Goal: Task Accomplishment & Management: Manage account settings

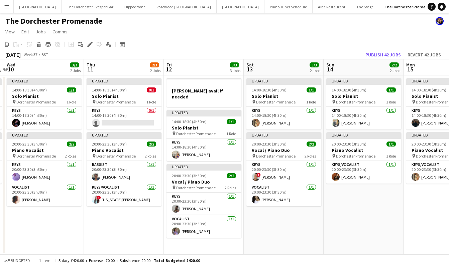
click at [6, 10] on button "Menu" at bounding box center [6, 6] width 13 height 13
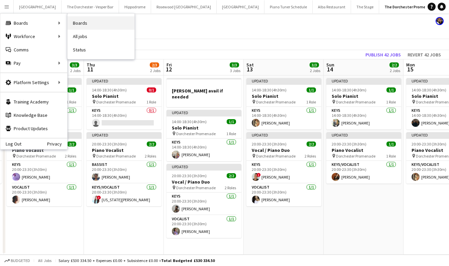
click at [93, 18] on link "Boards" at bounding box center [101, 22] width 67 height 13
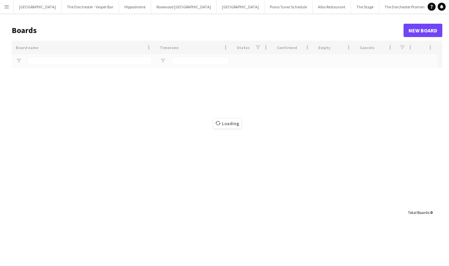
type input "***"
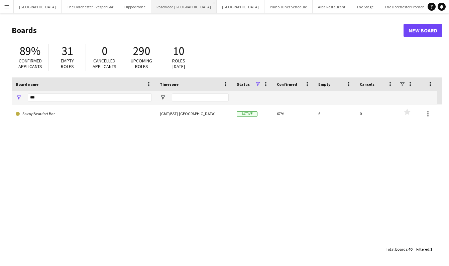
click at [162, 6] on button "Rosewood London Close" at bounding box center [184, 6] width 66 height 13
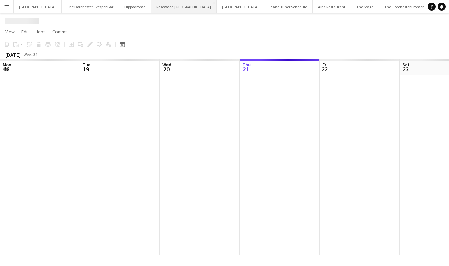
scroll to position [0, 160]
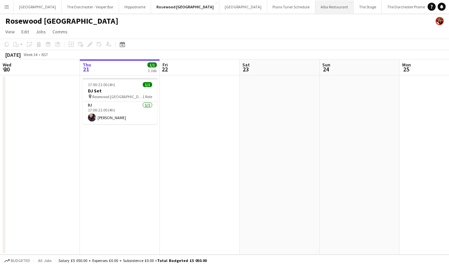
click at [315, 9] on button "Alba Restaurant Close" at bounding box center [334, 6] width 38 height 13
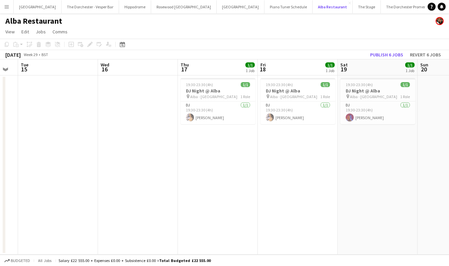
scroll to position [0, 213]
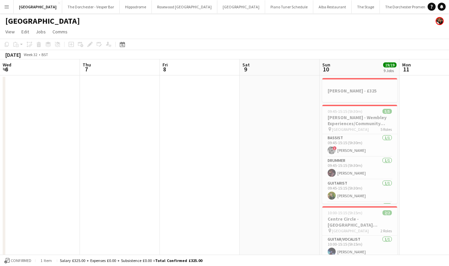
scroll to position [0, 227]
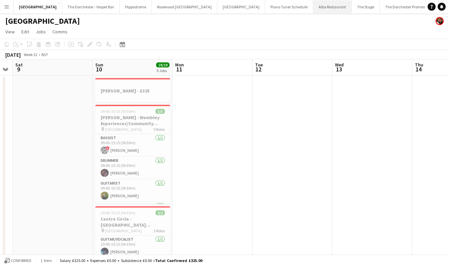
click at [313, 10] on button "Alba Restaurant Close" at bounding box center [332, 6] width 38 height 13
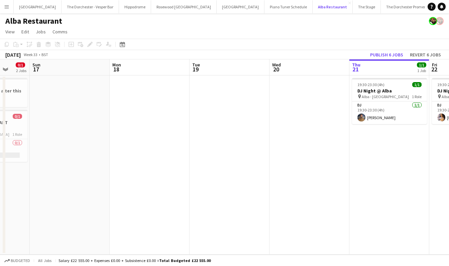
scroll to position [0, 238]
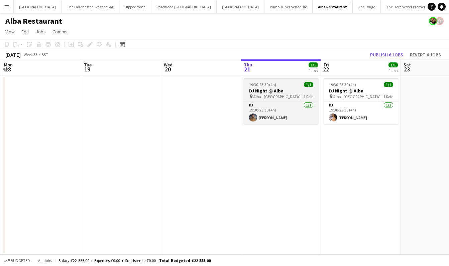
click at [258, 90] on h3 "DJ Night @ Alba" at bounding box center [281, 91] width 75 height 6
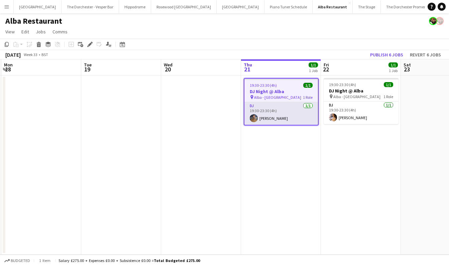
scroll to position [0, 238]
click at [269, 115] on app-card-role "DJ [DATE] 19:30-23:30 (4h) [PERSON_NAME]" at bounding box center [282, 113] width 74 height 23
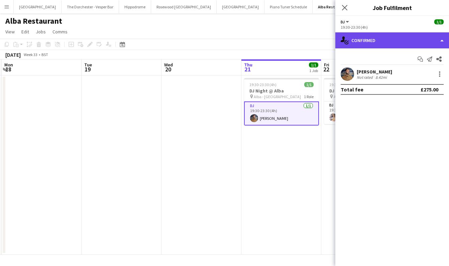
click at [441, 39] on div "single-neutral-actions-check-2 Confirmed" at bounding box center [392, 40] width 114 height 16
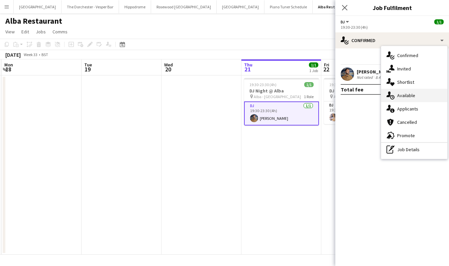
click at [416, 96] on div "single-neutral-actions-upload Available" at bounding box center [414, 95] width 66 height 13
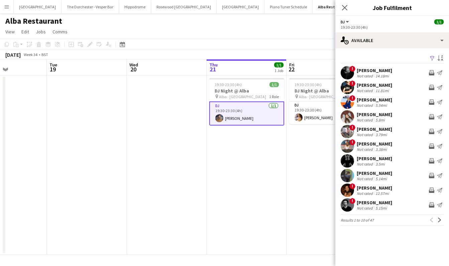
scroll to position [0, 223]
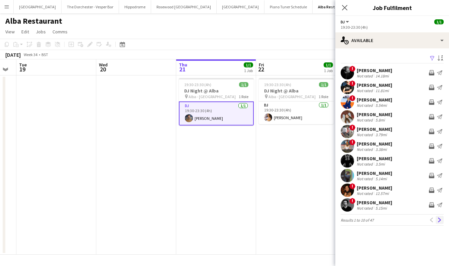
click at [442, 219] on app-icon "Next" at bounding box center [439, 220] width 5 height 5
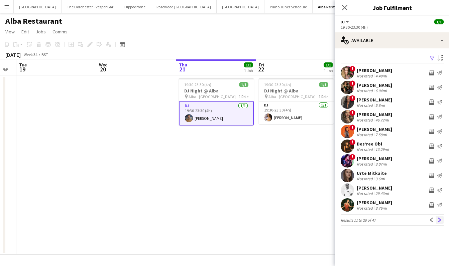
click at [439, 219] on app-icon "Next" at bounding box center [439, 220] width 5 height 5
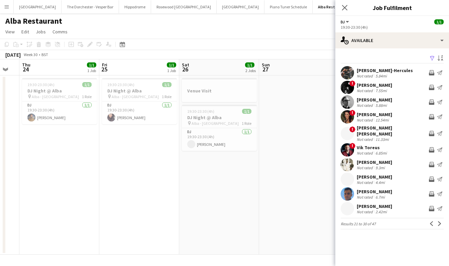
scroll to position [0, 263]
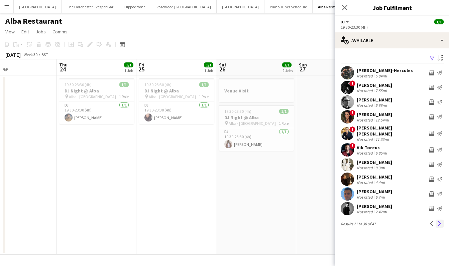
click at [439, 222] on app-icon "Next" at bounding box center [439, 224] width 5 height 5
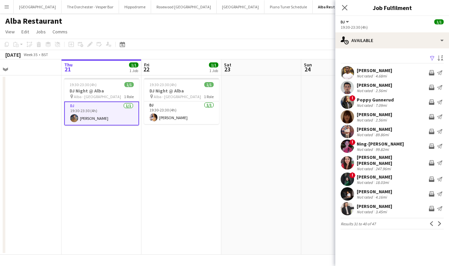
scroll to position [0, 144]
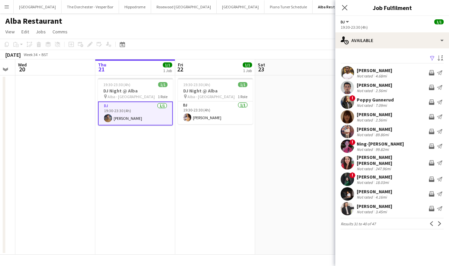
click at [8, 6] on app-icon "Menu" at bounding box center [6, 6] width 5 height 5
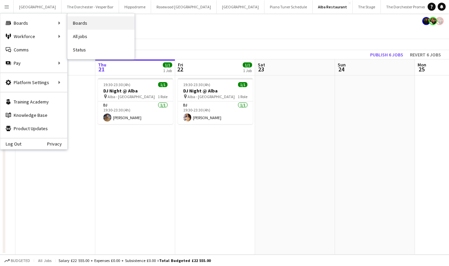
click at [90, 25] on link "Boards" at bounding box center [101, 22] width 67 height 13
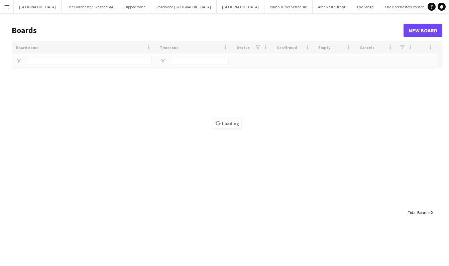
type input "***"
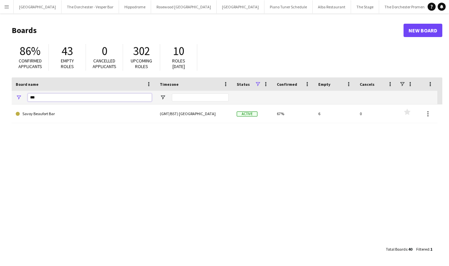
drag, startPoint x: 63, startPoint y: 100, endPoint x: 20, endPoint y: 99, distance: 43.1
click at [20, 100] on div "***" at bounding box center [84, 97] width 144 height 13
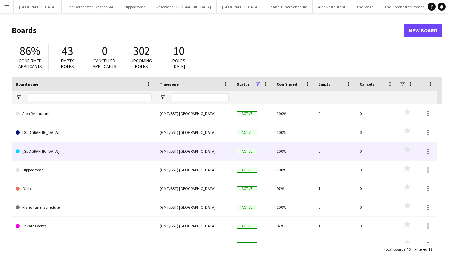
click at [57, 149] on link "[GEOGRAPHIC_DATA]" at bounding box center [84, 151] width 136 height 19
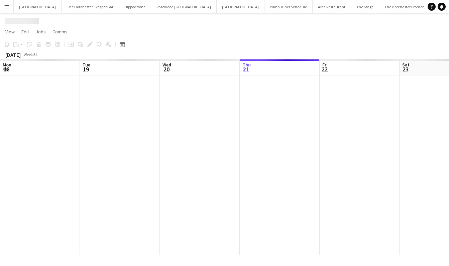
scroll to position [0, 160]
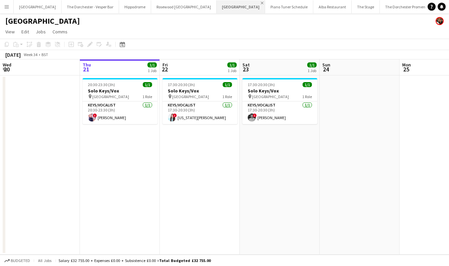
click at [261, 2] on app-icon "Close" at bounding box center [262, 3] width 3 height 3
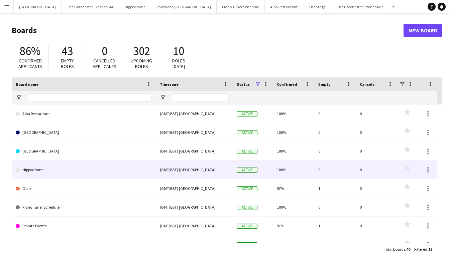
click at [82, 168] on link "Hippodrome" at bounding box center [84, 170] width 136 height 19
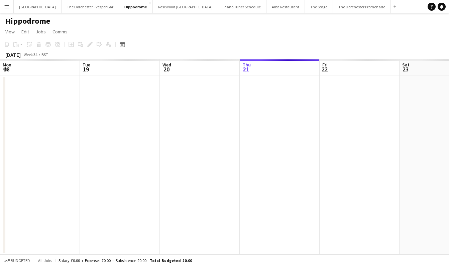
scroll to position [0, 160]
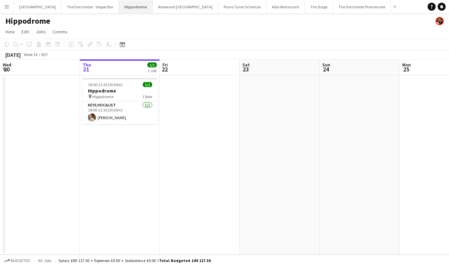
click at [143, 1] on button "Hippodrome Close" at bounding box center [136, 6] width 34 height 13
click at [148, 2] on app-icon "Close" at bounding box center [149, 3] width 3 height 3
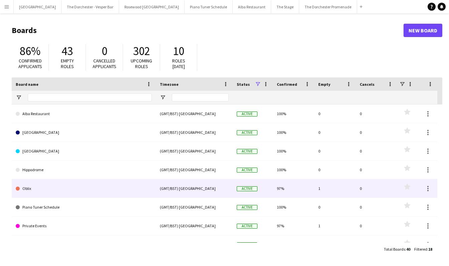
click at [92, 189] on link "Oblix" at bounding box center [84, 189] width 136 height 19
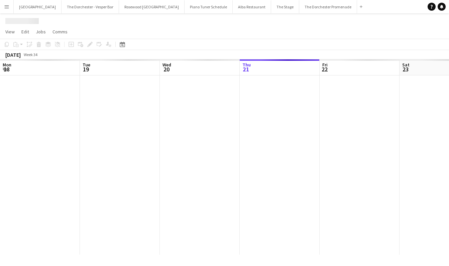
scroll to position [0, 160]
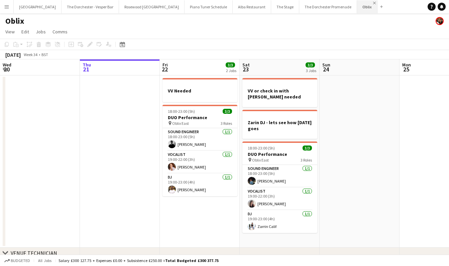
click at [373, 2] on app-icon "Close" at bounding box center [374, 3] width 3 height 3
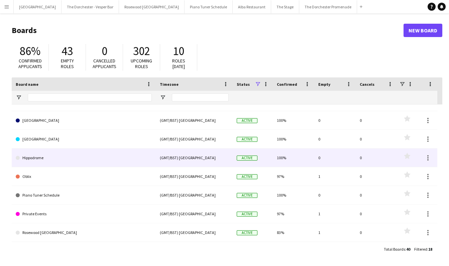
scroll to position [12, 0]
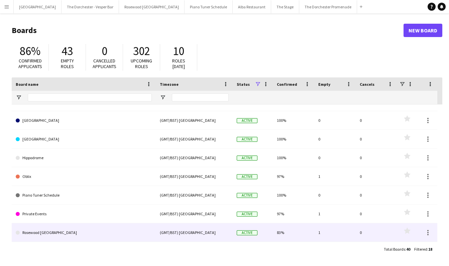
click at [110, 234] on link "Rosewood [GEOGRAPHIC_DATA]" at bounding box center [84, 233] width 136 height 19
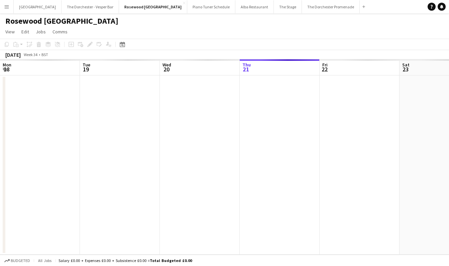
scroll to position [0, 160]
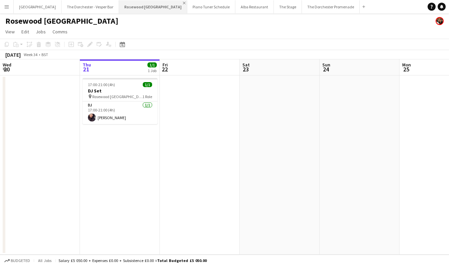
click at [183, 3] on app-icon "Close" at bounding box center [184, 3] width 3 height 3
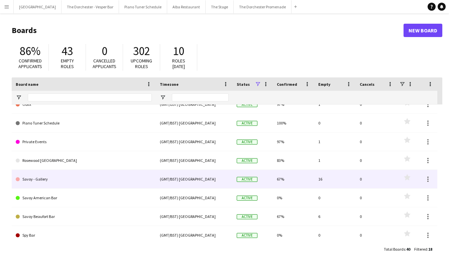
click at [106, 181] on link "Savoy - Gallery" at bounding box center [84, 179] width 136 height 19
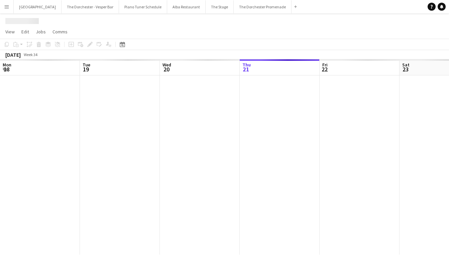
scroll to position [0, 160]
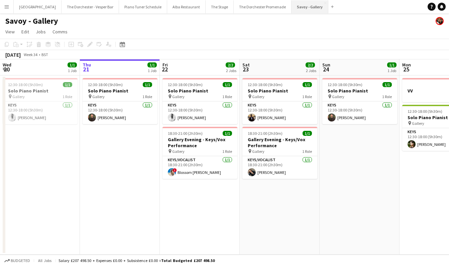
click at [316, 4] on button "Savoy - Gallery Close" at bounding box center [310, 6] width 37 height 13
click at [324, 3] on app-icon "Close" at bounding box center [325, 3] width 3 height 3
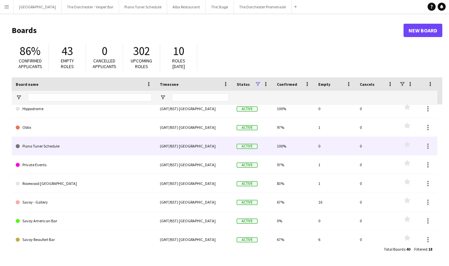
scroll to position [62, 0]
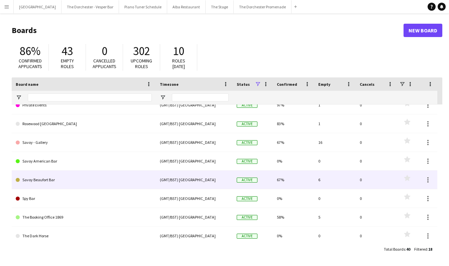
click at [126, 179] on link "Savoy Beaufort Bar" at bounding box center [84, 180] width 136 height 19
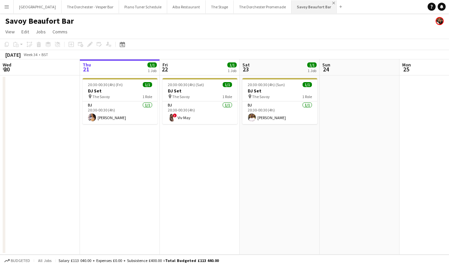
click at [332, 4] on app-icon "Close" at bounding box center [333, 3] width 3 height 3
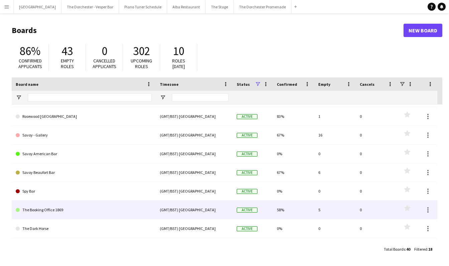
click at [88, 212] on link "The Booking Office 1869" at bounding box center [84, 210] width 136 height 19
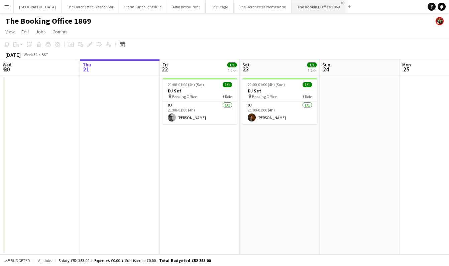
click at [341, 2] on app-icon "Close" at bounding box center [342, 3] width 3 height 3
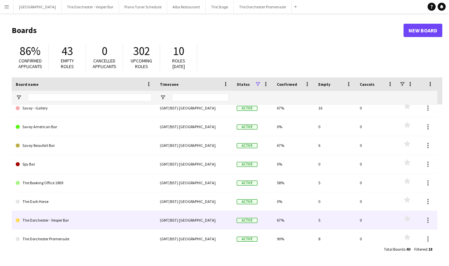
click at [115, 221] on link "The Dorchester - Vesper Bar" at bounding box center [84, 220] width 136 height 19
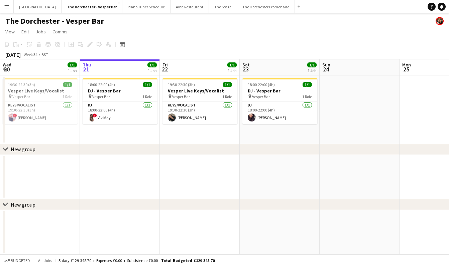
click at [4, 10] on button "Menu" at bounding box center [6, 6] width 13 height 13
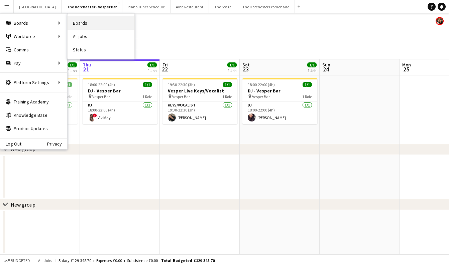
click at [93, 22] on link "Boards" at bounding box center [101, 22] width 67 height 13
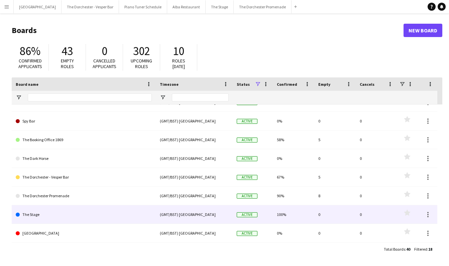
click at [93, 209] on link "The Stage" at bounding box center [84, 215] width 136 height 19
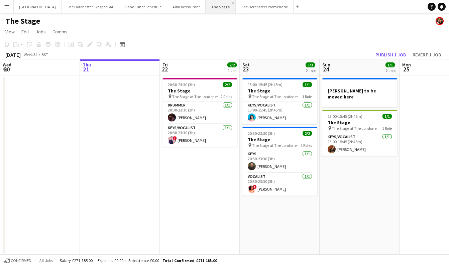
click at [231, 2] on app-icon "Close" at bounding box center [232, 3] width 3 height 3
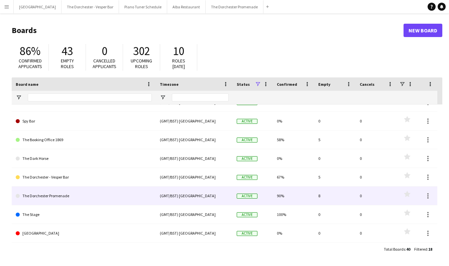
click at [106, 196] on link "The Dorchester Promenade" at bounding box center [84, 196] width 136 height 19
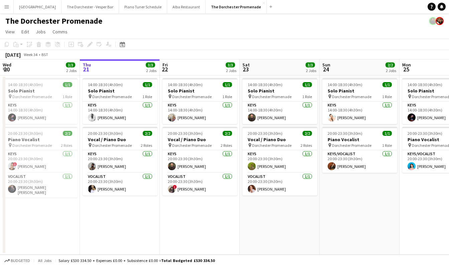
click at [9, 7] on button "Menu" at bounding box center [6, 6] width 13 height 13
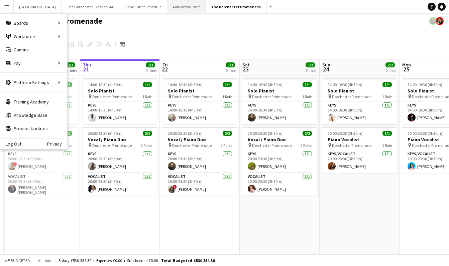
click at [171, 3] on button "Alba Restaurant Close" at bounding box center [186, 6] width 38 height 13
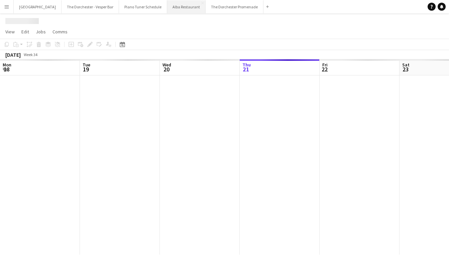
scroll to position [0, 160]
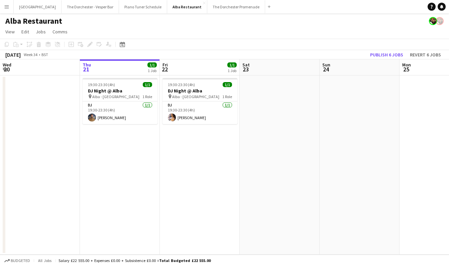
click at [7, 8] on app-icon "Menu" at bounding box center [6, 6] width 5 height 5
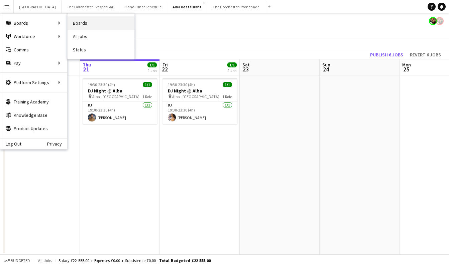
click at [77, 26] on link "Boards" at bounding box center [101, 22] width 67 height 13
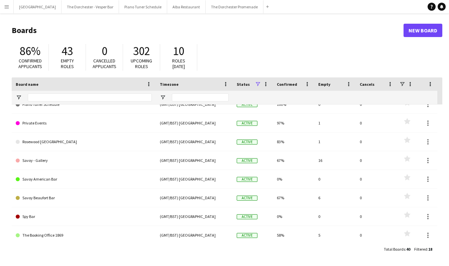
scroll to position [103, 0]
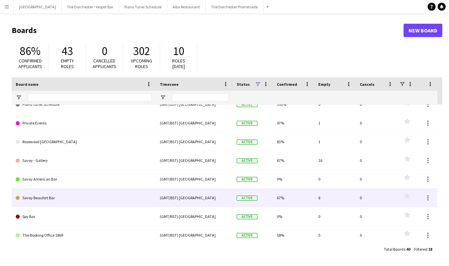
click at [86, 201] on link "Savoy Beaufort Bar" at bounding box center [84, 198] width 136 height 19
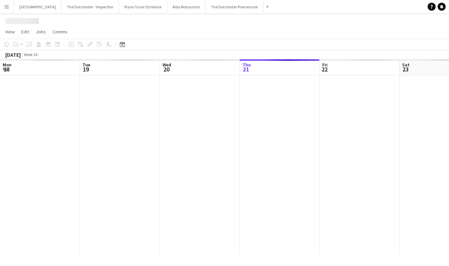
scroll to position [0, 160]
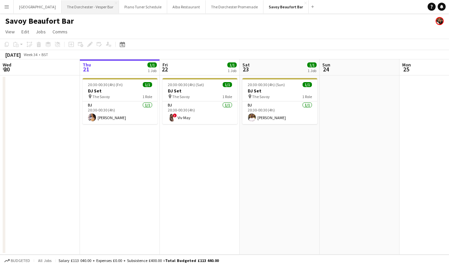
click at [86, 4] on button "The Dorchester - Vesper Bar Close" at bounding box center [90, 6] width 57 height 13
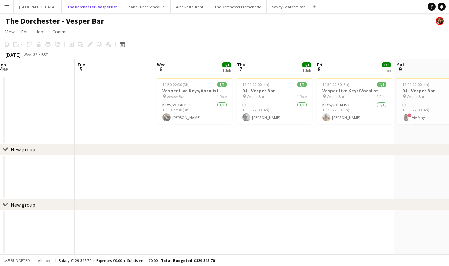
scroll to position [0, 164]
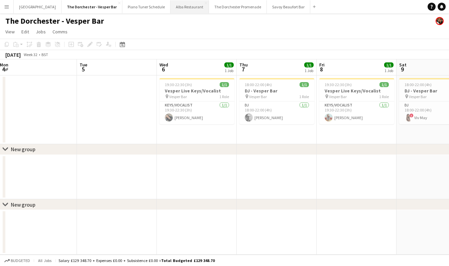
click at [171, 10] on button "Alba Restaurant Close" at bounding box center [189, 6] width 38 height 13
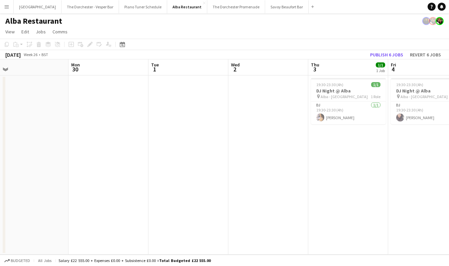
click at [5, 4] on app-icon "Menu" at bounding box center [6, 6] width 5 height 5
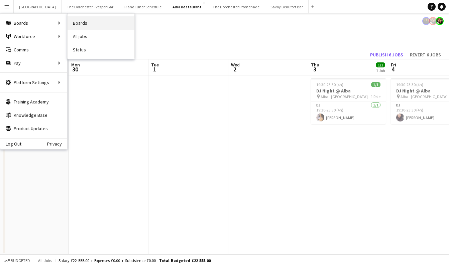
click at [93, 22] on link "Boards" at bounding box center [101, 22] width 67 height 13
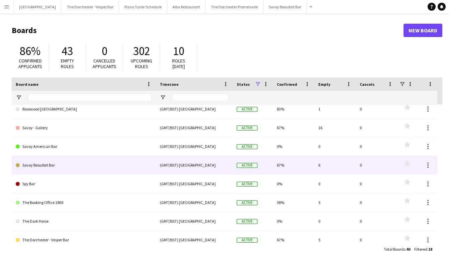
scroll to position [143, 0]
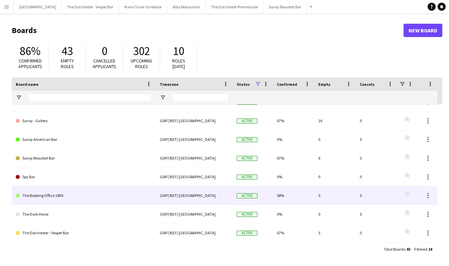
click at [89, 199] on link "The Booking Office 1869" at bounding box center [84, 196] width 136 height 19
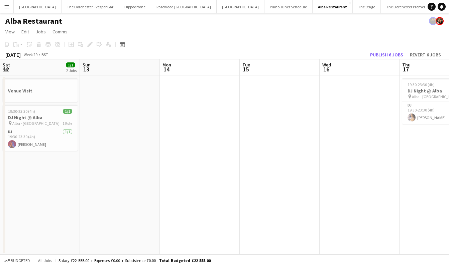
scroll to position [0, 213]
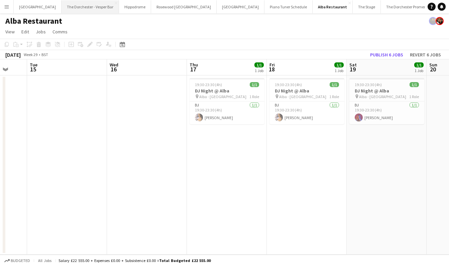
click at [91, 4] on button "The Dorchester - Vesper Bar Close" at bounding box center [90, 6] width 57 height 13
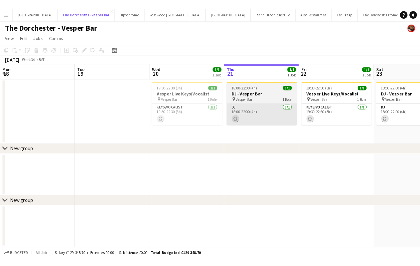
scroll to position [0, 160]
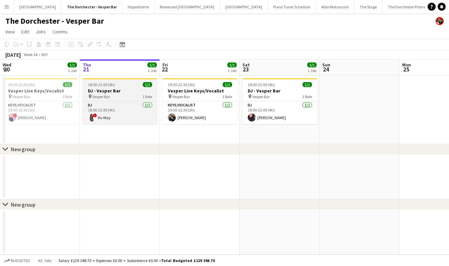
click at [128, 101] on div "DJ 1/1 18:00-22:00 (4h) ! Viv May" at bounding box center [120, 112] width 75 height 23
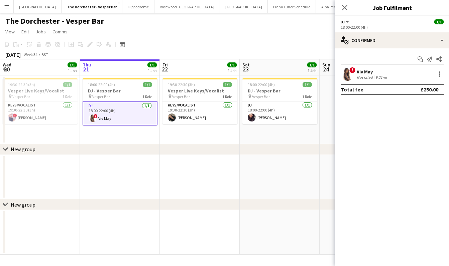
click at [123, 112] on app-card-role "DJ 1/1 18:00-22:00 (4h) ! Viv May" at bounding box center [120, 114] width 75 height 24
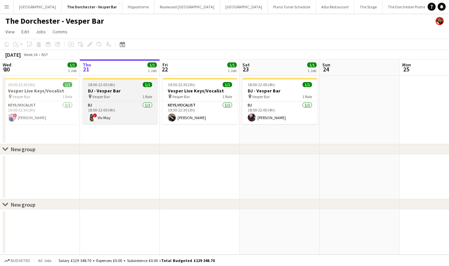
click at [131, 99] on div "pin Vesper Bar 1 Role" at bounding box center [120, 96] width 75 height 5
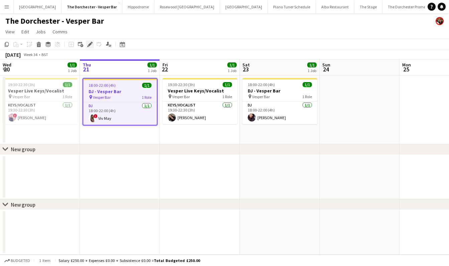
click at [89, 46] on icon "Edit" at bounding box center [89, 44] width 5 height 5
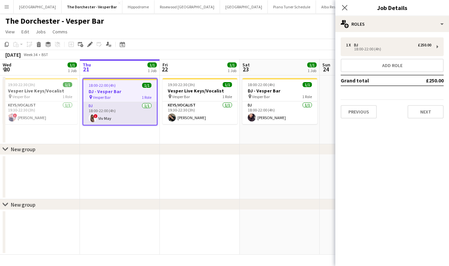
click at [127, 115] on app-card-role "DJ 1/1 18:00-22:00 (4h) ! Viv May" at bounding box center [120, 113] width 74 height 23
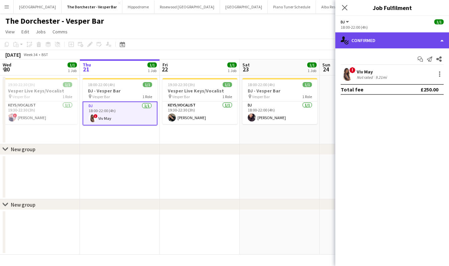
click at [439, 40] on div "single-neutral-actions-check-2 Confirmed" at bounding box center [392, 40] width 114 height 16
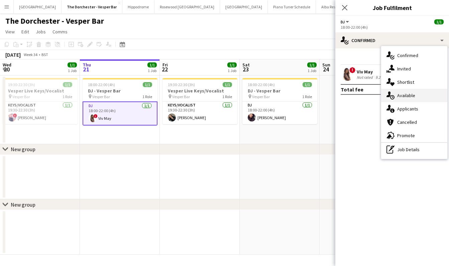
click at [402, 95] on div "single-neutral-actions-upload Available" at bounding box center [414, 95] width 66 height 13
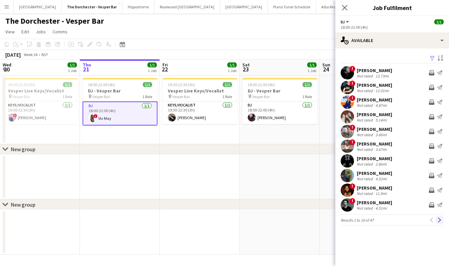
click at [440, 217] on button "Next" at bounding box center [440, 220] width 8 height 8
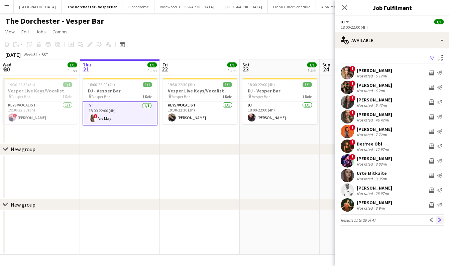
click at [441, 219] on app-icon "Next" at bounding box center [439, 220] width 5 height 5
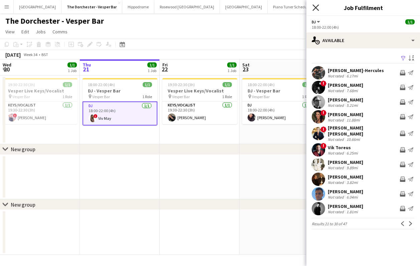
click at [316, 7] on icon "Close pop-in" at bounding box center [316, 7] width 6 height 6
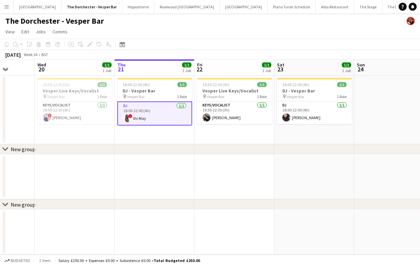
scroll to position [0, 206]
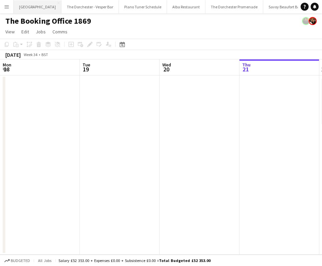
scroll to position [0, 160]
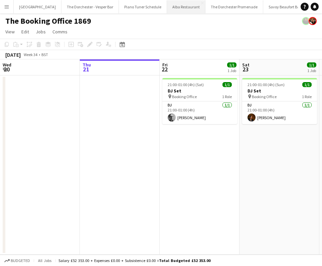
click at [170, 8] on button "Alba Restaurant Close" at bounding box center [186, 6] width 38 height 13
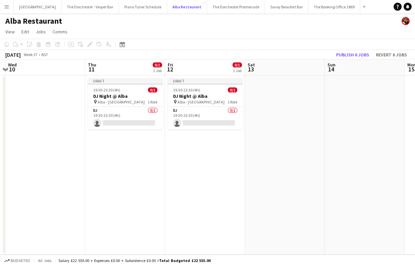
scroll to position [0, 223]
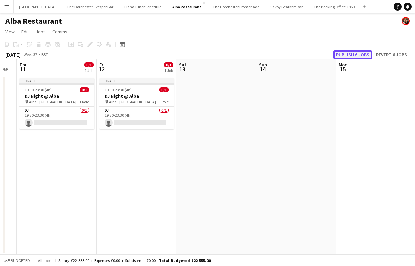
click at [322, 52] on button "Publish 6 jobs" at bounding box center [353, 54] width 38 height 9
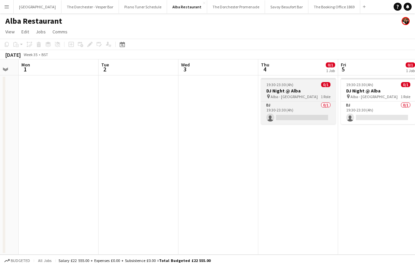
scroll to position [0, 221]
click at [280, 87] on span "19:30-23:30 (4h)" at bounding box center [280, 84] width 27 height 5
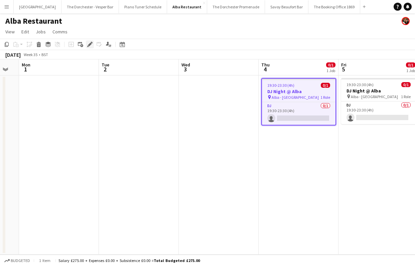
click at [92, 45] on icon "Edit" at bounding box center [89, 44] width 5 height 5
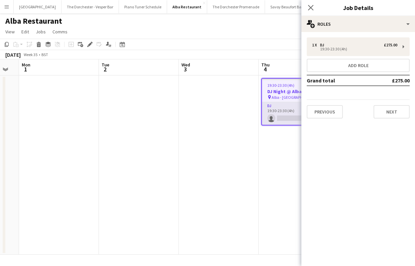
click at [281, 105] on app-card-role "DJ 0/1 19:30-23:30 (4h) single-neutral-actions" at bounding box center [299, 113] width 74 height 23
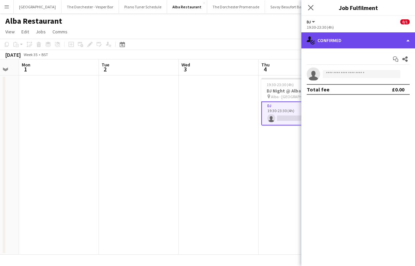
click at [322, 46] on div "single-neutral-actions-check-2 Confirmed" at bounding box center [359, 40] width 114 height 16
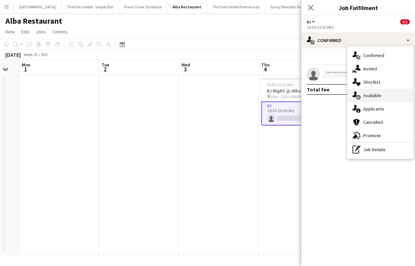
click at [322, 93] on div "single-neutral-actions-upload Available" at bounding box center [380, 95] width 66 height 13
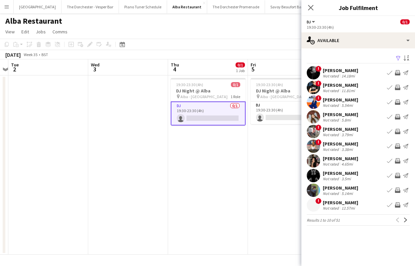
scroll to position [0, 325]
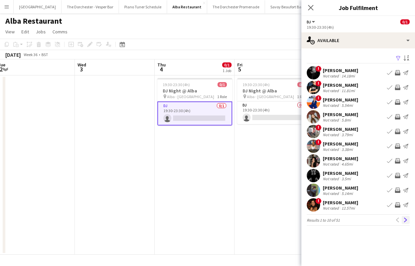
click at [322, 220] on app-icon "Next" at bounding box center [405, 220] width 5 height 5
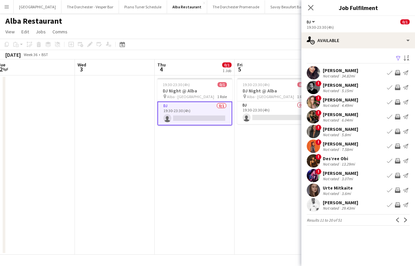
click at [322, 74] on app-icon "Book crew" at bounding box center [389, 72] width 5 height 5
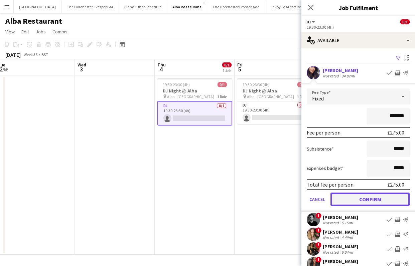
click at [322, 201] on button "Confirm" at bounding box center [370, 199] width 79 height 13
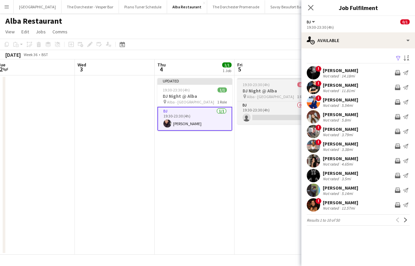
click at [267, 97] on span "Alba - [GEOGRAPHIC_DATA]" at bounding box center [270, 96] width 47 height 5
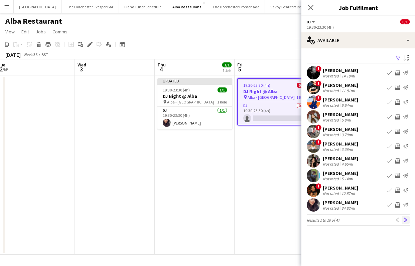
click at [322, 218] on app-icon "Next" at bounding box center [405, 220] width 5 height 5
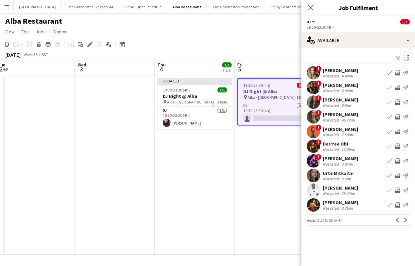
click at [322, 218] on app-icon "Next" at bounding box center [405, 220] width 5 height 5
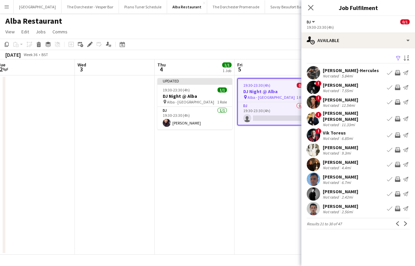
click at [322, 222] on app-icon "Next" at bounding box center [405, 224] width 5 height 5
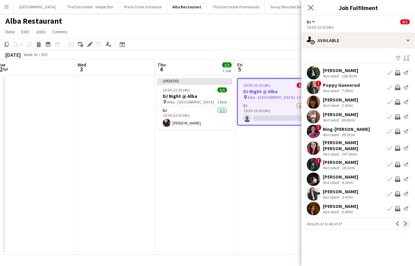
click at [322, 223] on app-icon "Next" at bounding box center [405, 224] width 5 height 5
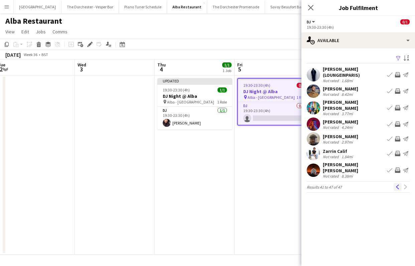
click at [322, 183] on button "Previous" at bounding box center [398, 187] width 8 height 8
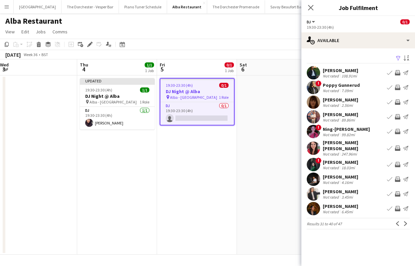
scroll to position [0, 323]
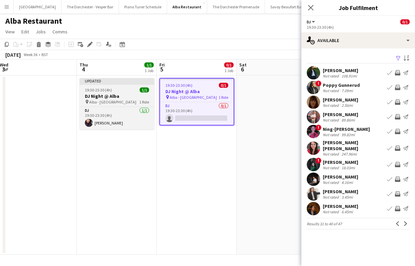
click at [107, 104] on span "Alba - [GEOGRAPHIC_DATA]" at bounding box center [112, 102] width 47 height 5
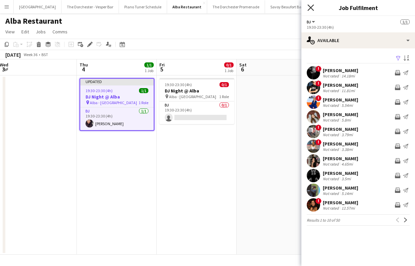
click at [312, 8] on icon "Close pop-in" at bounding box center [311, 7] width 6 height 6
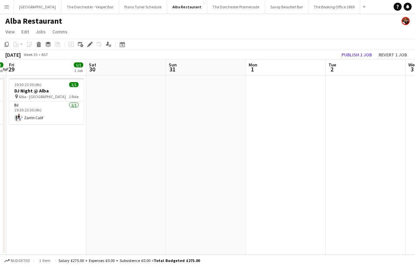
scroll to position [0, 149]
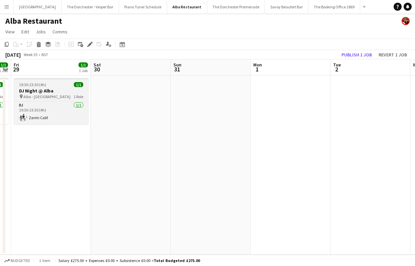
click at [61, 94] on div "pin Alba - Knightsbridge 1 Role" at bounding box center [51, 96] width 75 height 5
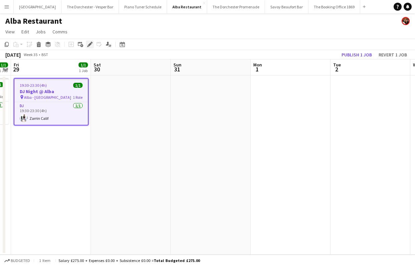
click at [92, 44] on icon at bounding box center [90, 45] width 4 height 4
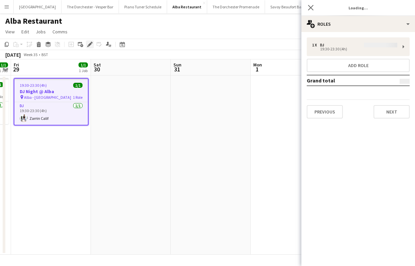
type input "**********"
click at [322, 115] on button "Next" at bounding box center [392, 111] width 36 height 13
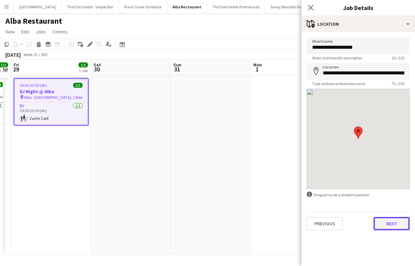
click at [322, 221] on button "Next" at bounding box center [392, 223] width 36 height 13
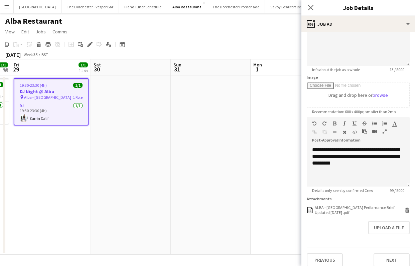
scroll to position [73, 0]
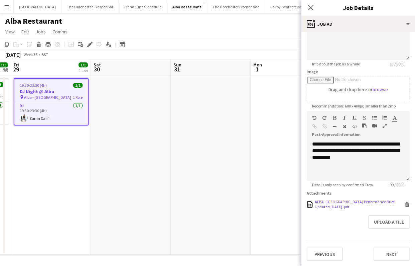
click at [322, 201] on div "ALBA - London Performance Brief Updated July 2025 .pdf" at bounding box center [359, 205] width 88 height 10
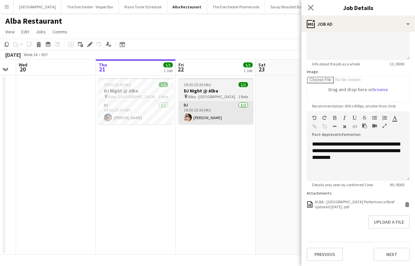
scroll to position [0, 233]
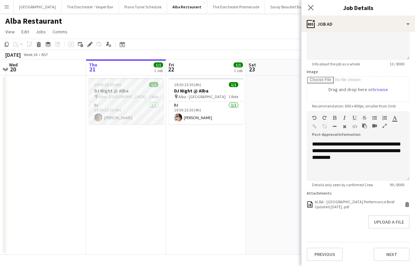
click at [143, 93] on h3 "DJ Night @ Alba" at bounding box center [126, 91] width 75 height 6
type input "**********"
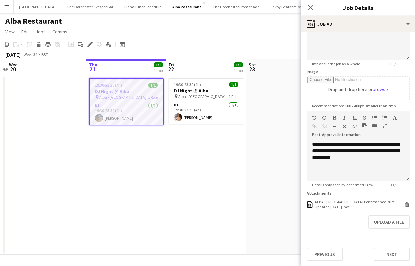
scroll to position [73, 0]
click at [310, 7] on icon at bounding box center [311, 7] width 6 height 6
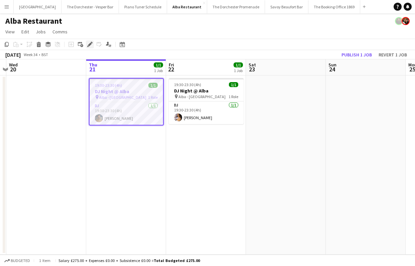
click at [91, 45] on icon "Edit" at bounding box center [89, 44] width 5 height 5
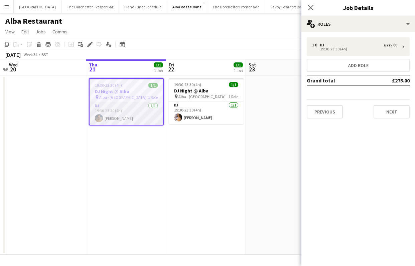
click at [141, 111] on app-card-role "DJ [DATE] 19:30-23:30 (4h) [PERSON_NAME]" at bounding box center [127, 113] width 74 height 23
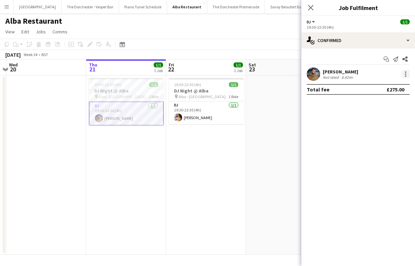
click at [322, 74] on div at bounding box center [406, 74] width 8 height 8
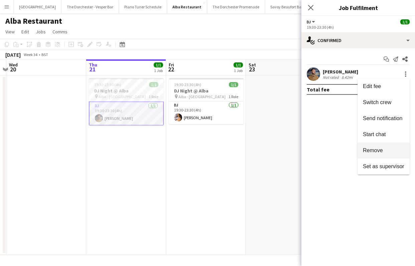
click at [322, 152] on span "Remove" at bounding box center [373, 151] width 20 height 6
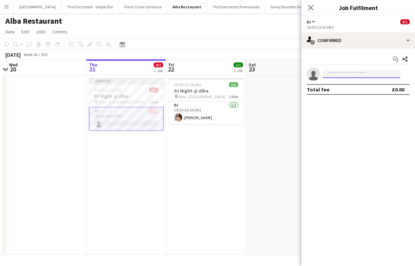
click at [322, 75] on input at bounding box center [362, 74] width 78 height 8
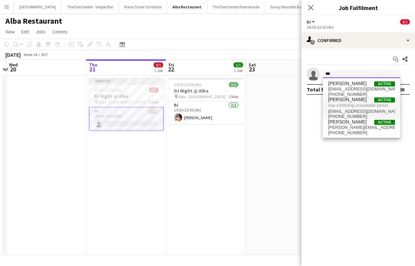
type input "***"
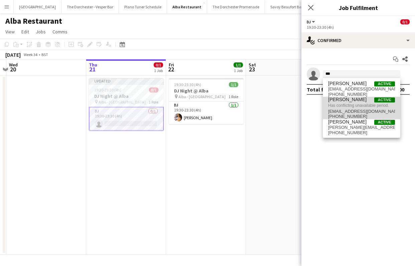
click at [322, 103] on span "Has conflicting unavailable period." at bounding box center [361, 106] width 67 height 6
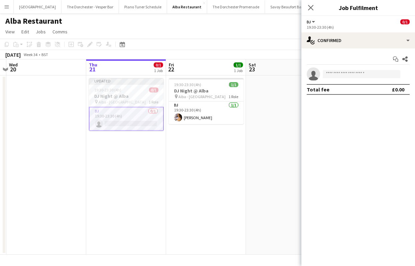
click at [322, 113] on mat-expansion-panel "check Confirmed Start chat Share single-neutral-actions Total fee £0.00" at bounding box center [359, 157] width 114 height 218
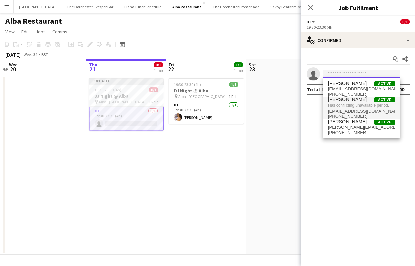
click at [322, 72] on input at bounding box center [362, 74] width 78 height 8
type input "*"
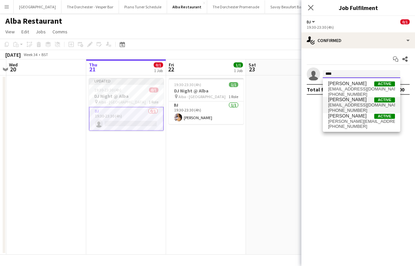
type input "****"
click at [322, 106] on span "jesabeldj@gmail.com" at bounding box center [361, 105] width 67 height 5
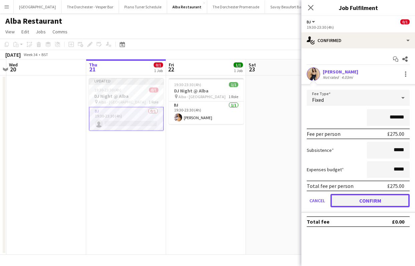
click at [322, 196] on button "Confirm" at bounding box center [370, 200] width 79 height 13
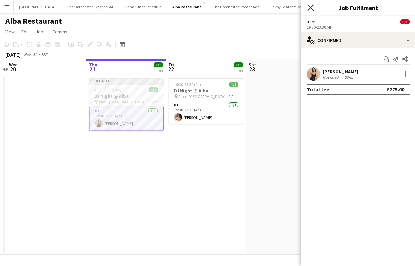
click at [310, 7] on icon "Close pop-in" at bounding box center [311, 7] width 6 height 6
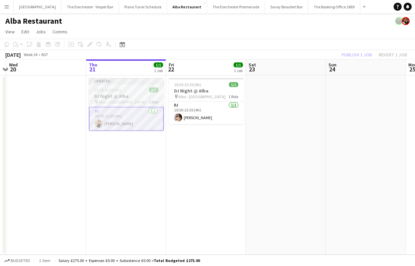
click at [136, 84] on div at bounding box center [126, 84] width 75 height 1
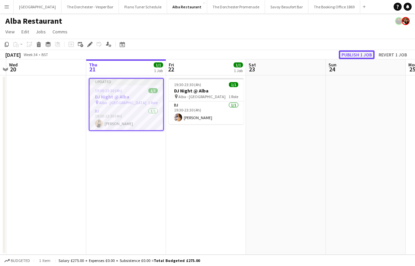
click at [322, 53] on button "Publish 1 job" at bounding box center [357, 54] width 36 height 9
